Goal: Navigation & Orientation: Understand site structure

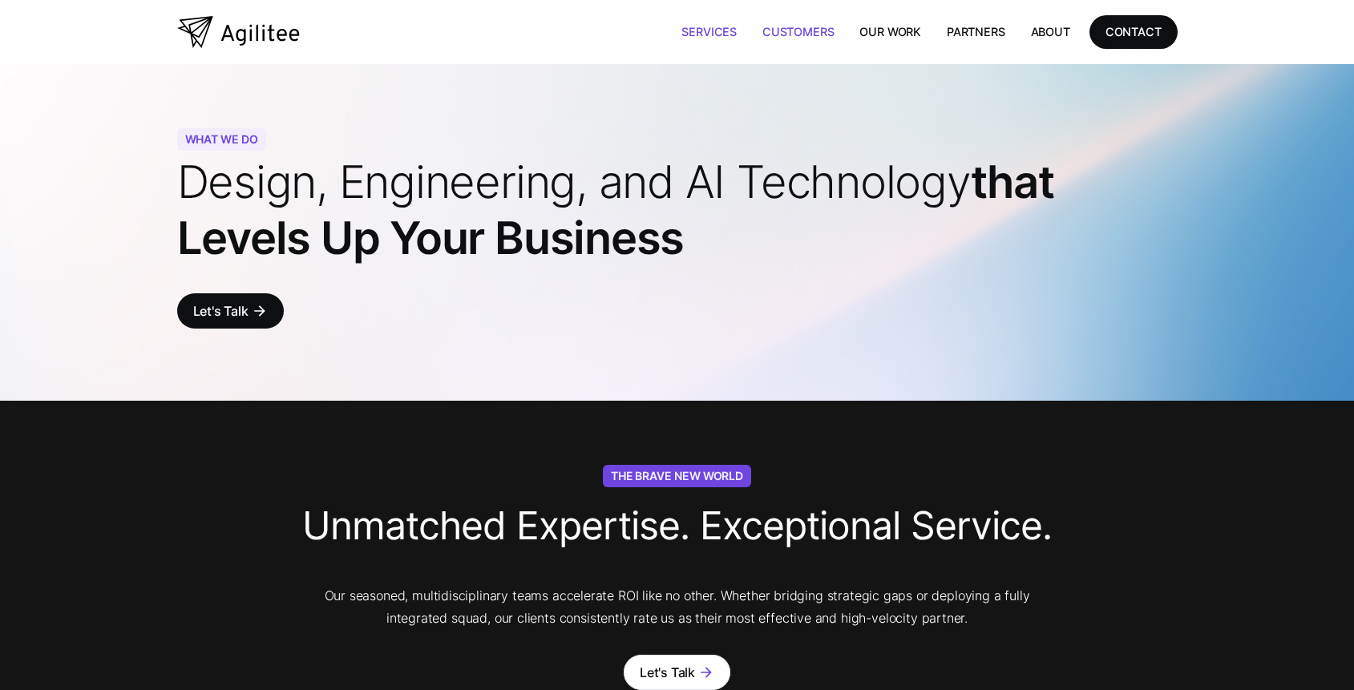
click at [787, 26] on link "Customers" at bounding box center [798, 31] width 97 height 33
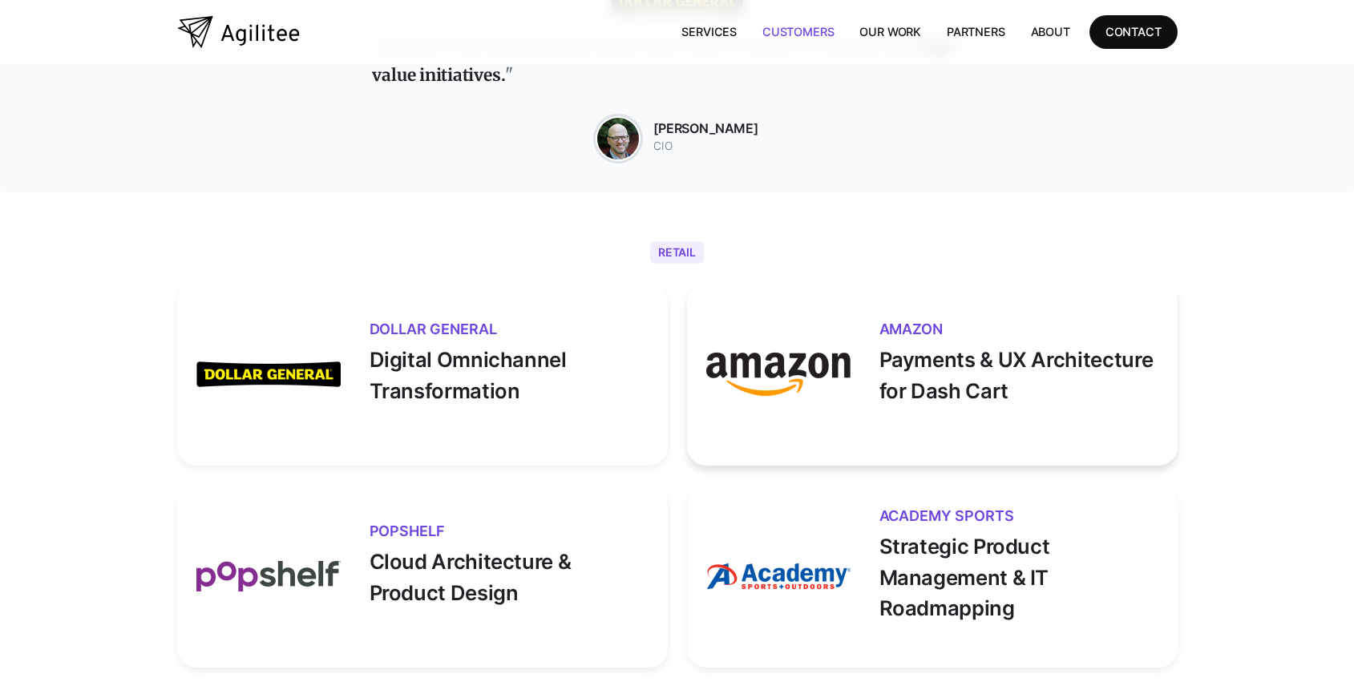
scroll to position [415, 0]
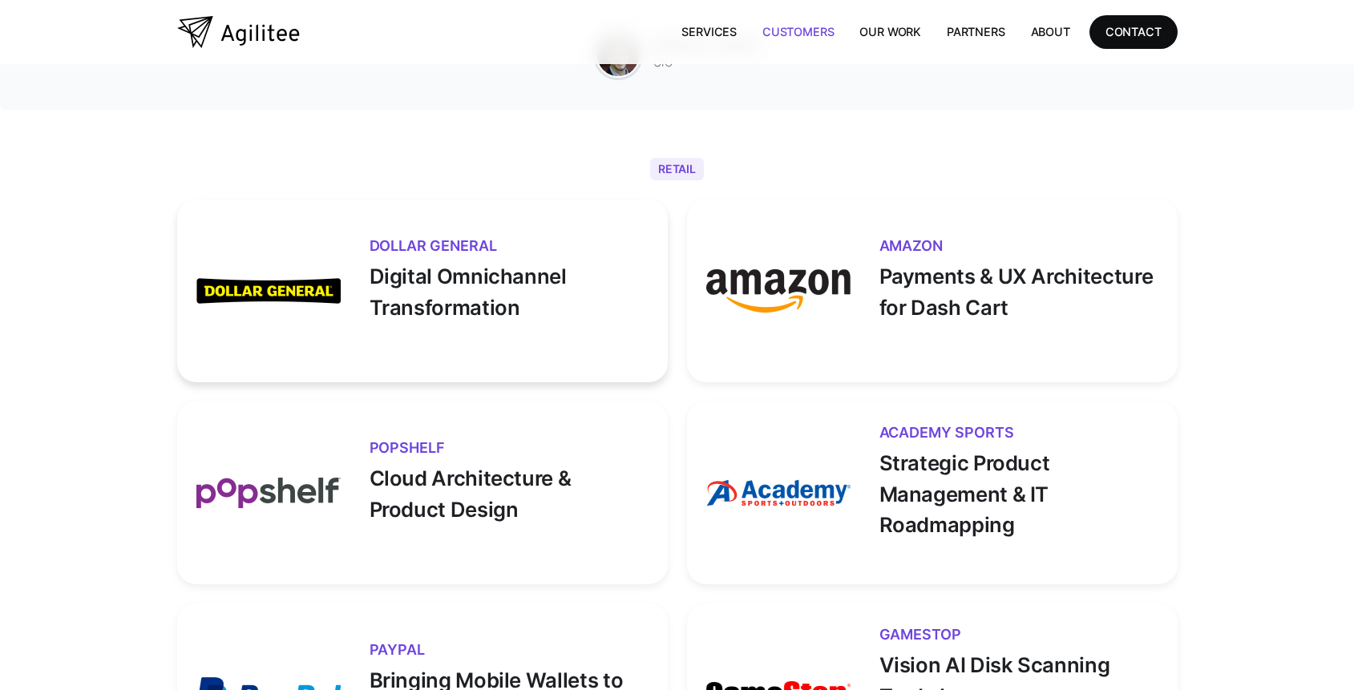
click at [432, 319] on p "Digital Omnichannel Transformation" at bounding box center [509, 288] width 279 height 70
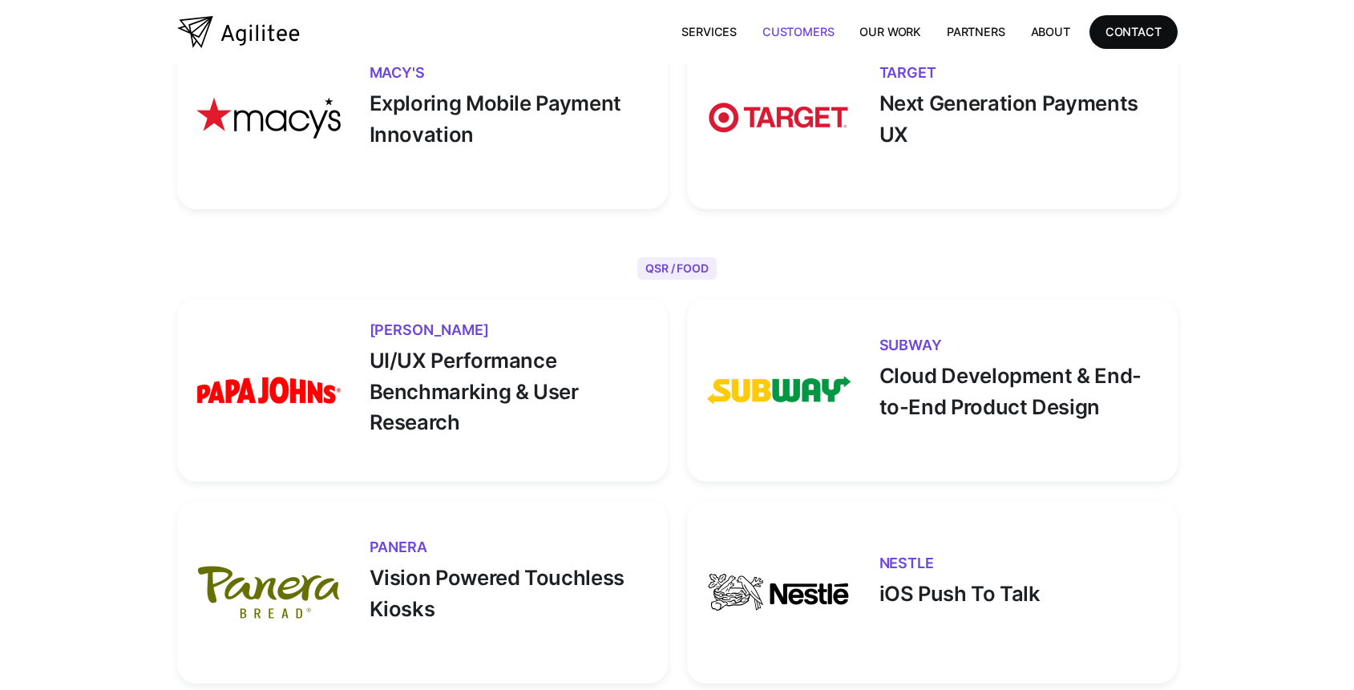
scroll to position [1829, 0]
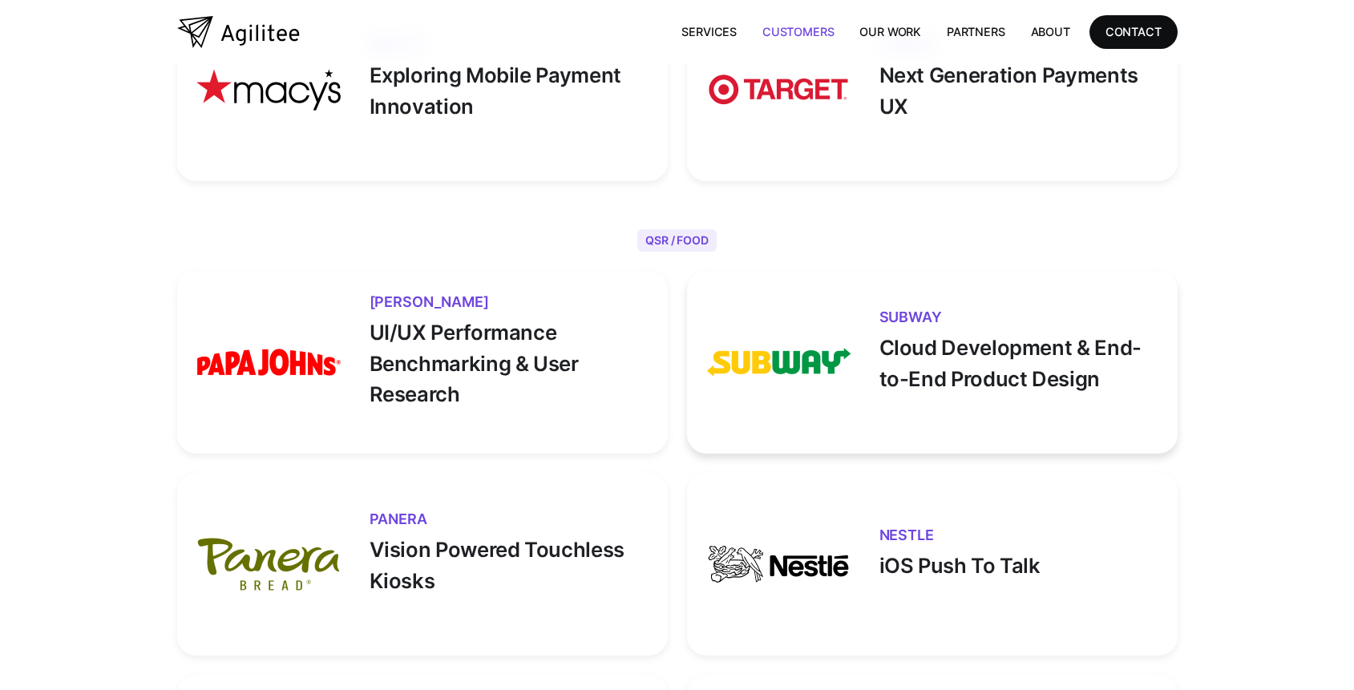
click at [896, 347] on p "Cloud Development & End-to-End Product Design" at bounding box center [1019, 360] width 279 height 70
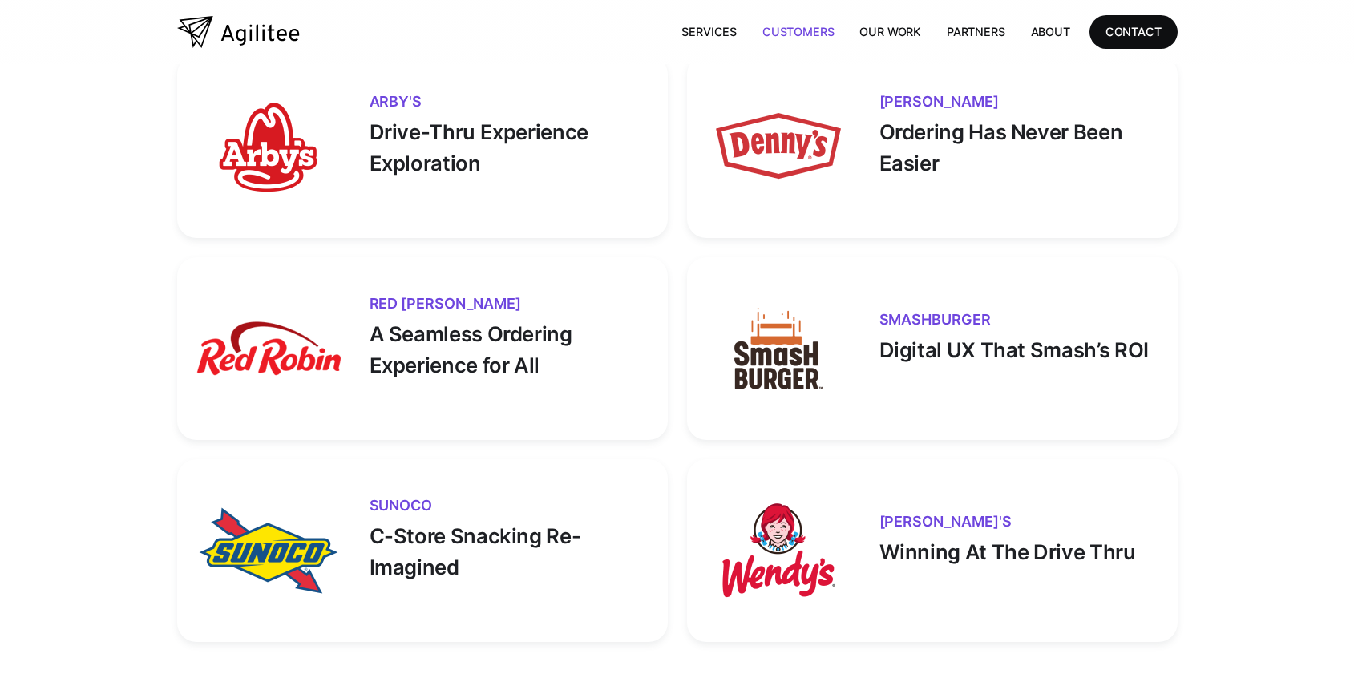
scroll to position [2483, 0]
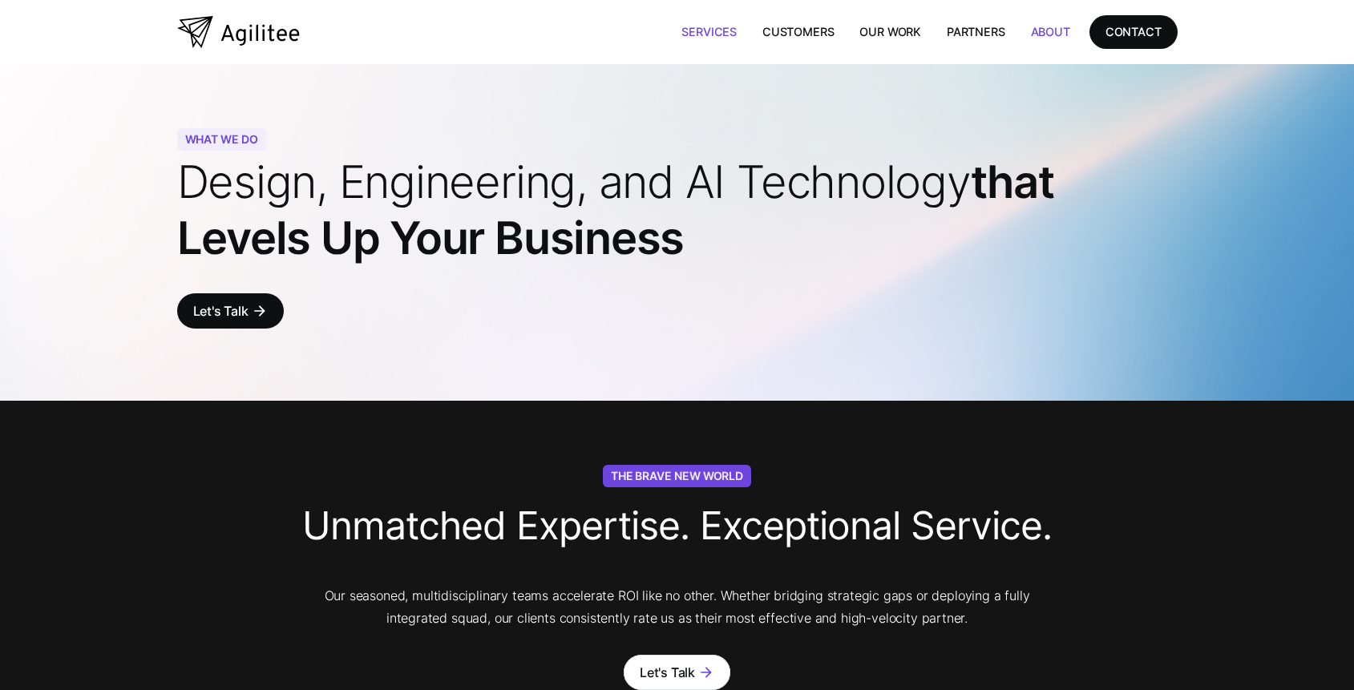
click at [1042, 34] on link "About" at bounding box center [1050, 31] width 65 height 33
